Goal: Task Accomplishment & Management: Use online tool/utility

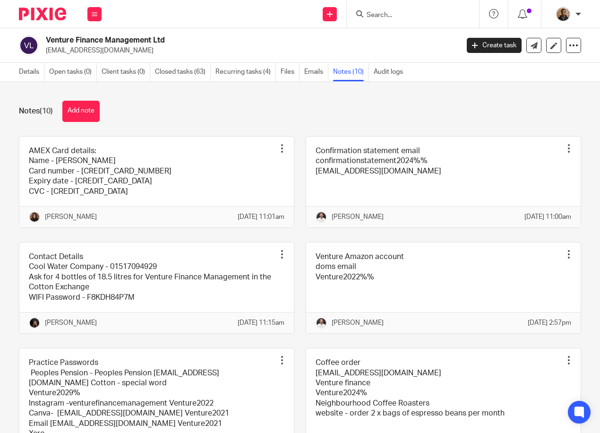
click at [392, 16] on input "Search" at bounding box center [408, 15] width 85 height 9
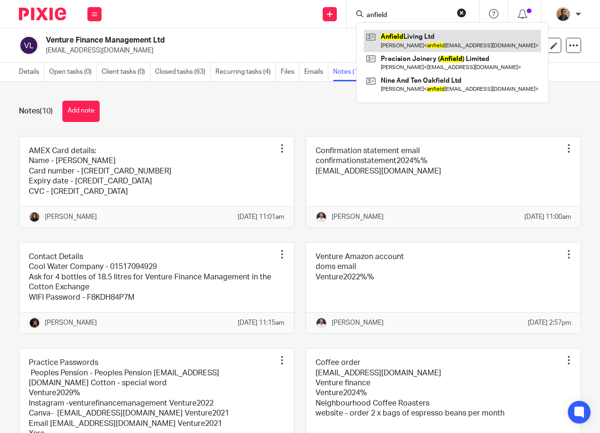
type input "anfield"
click at [404, 43] on link at bounding box center [452, 41] width 177 height 22
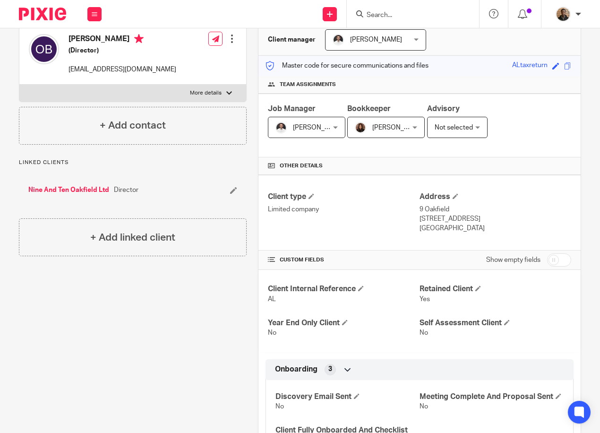
scroll to position [94, 0]
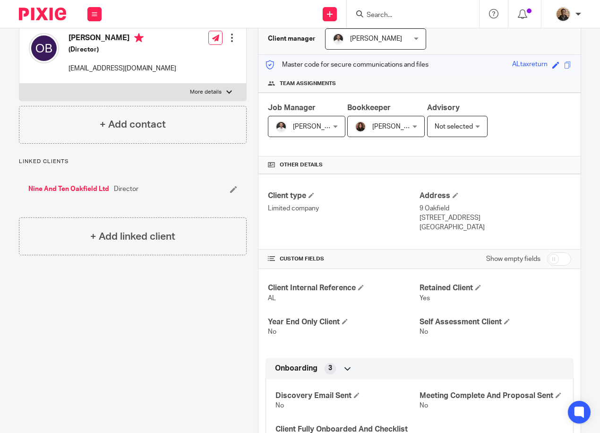
click at [167, 159] on p "Linked clients" at bounding box center [133, 162] width 228 height 8
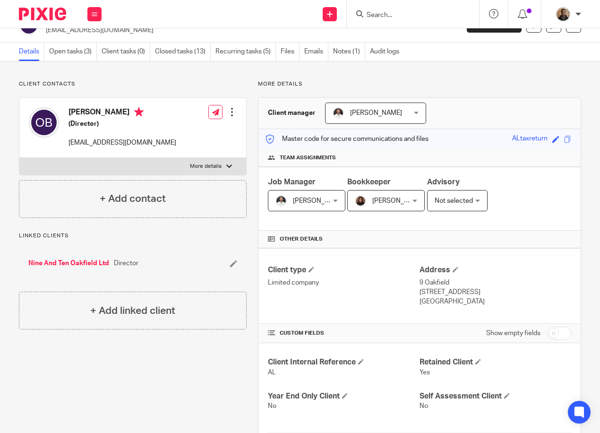
scroll to position [0, 0]
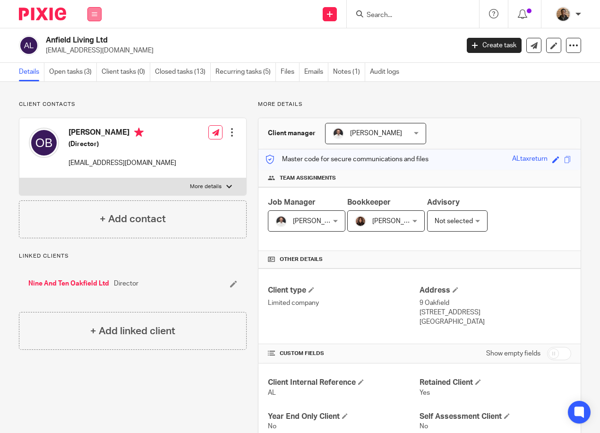
click at [87, 12] on button at bounding box center [94, 14] width 14 height 14
click at [93, 38] on li "Work" at bounding box center [94, 44] width 25 height 14
click at [93, 45] on link "Work" at bounding box center [89, 44] width 15 height 7
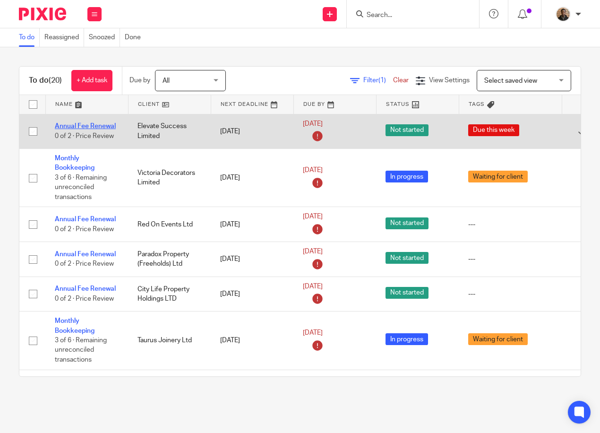
click at [92, 125] on link "Annual Fee Renewal" at bounding box center [85, 126] width 61 height 7
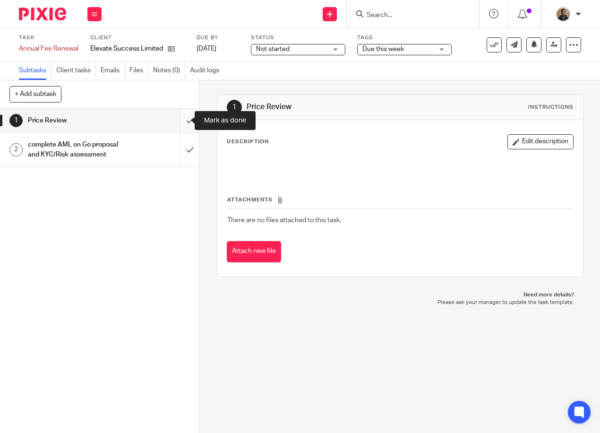
click at [186, 119] on input "submit" at bounding box center [99, 121] width 199 height 24
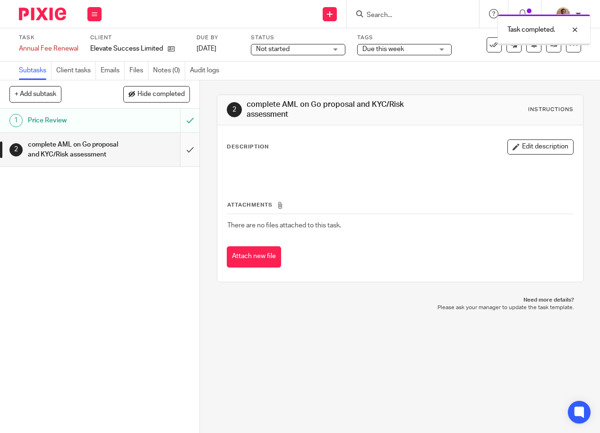
click at [178, 160] on input "submit" at bounding box center [99, 150] width 199 height 34
